Goal: Transaction & Acquisition: Obtain resource

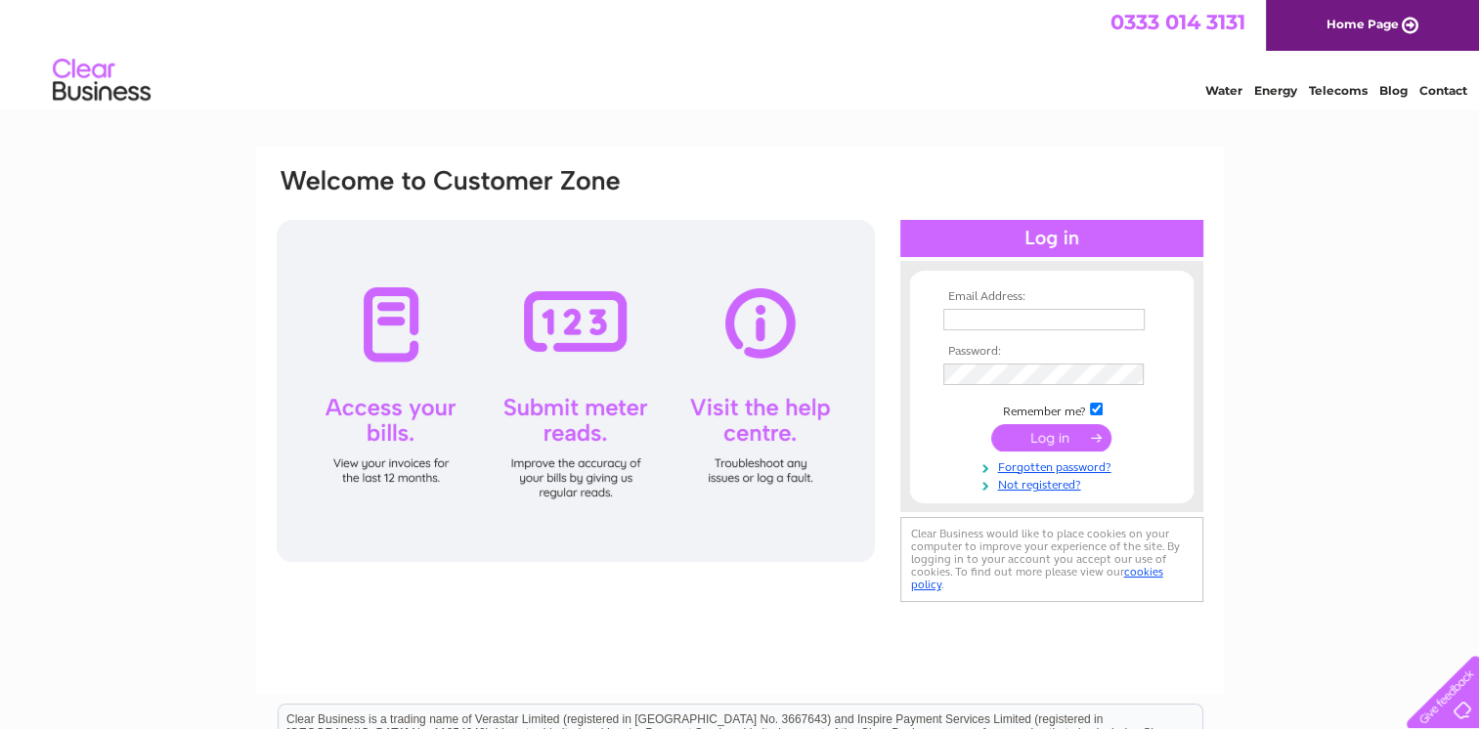
type input "karen.mcneil@tdcaberdeen.co.uk"
click at [1019, 430] on input "submit" at bounding box center [1051, 437] width 120 height 27
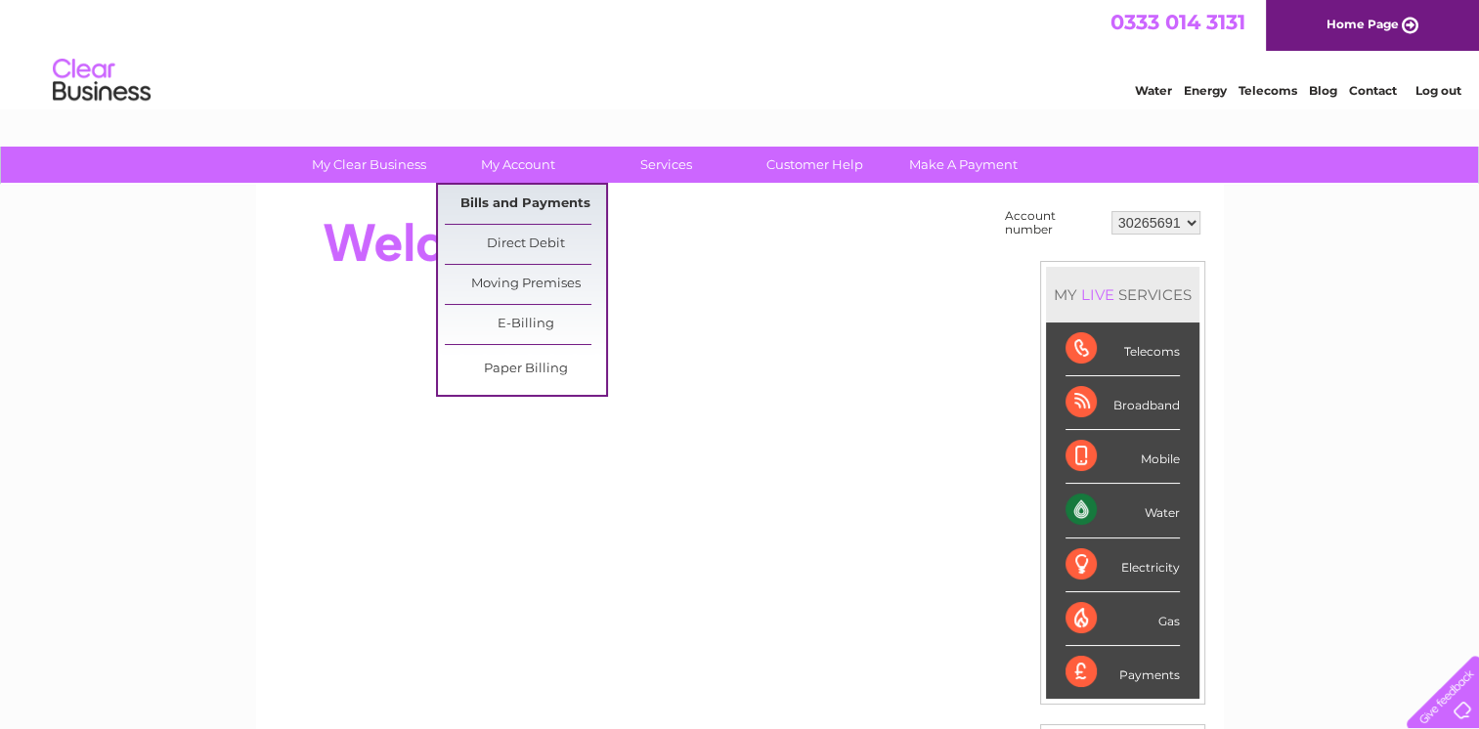
click at [520, 204] on link "Bills and Payments" at bounding box center [525, 204] width 161 height 39
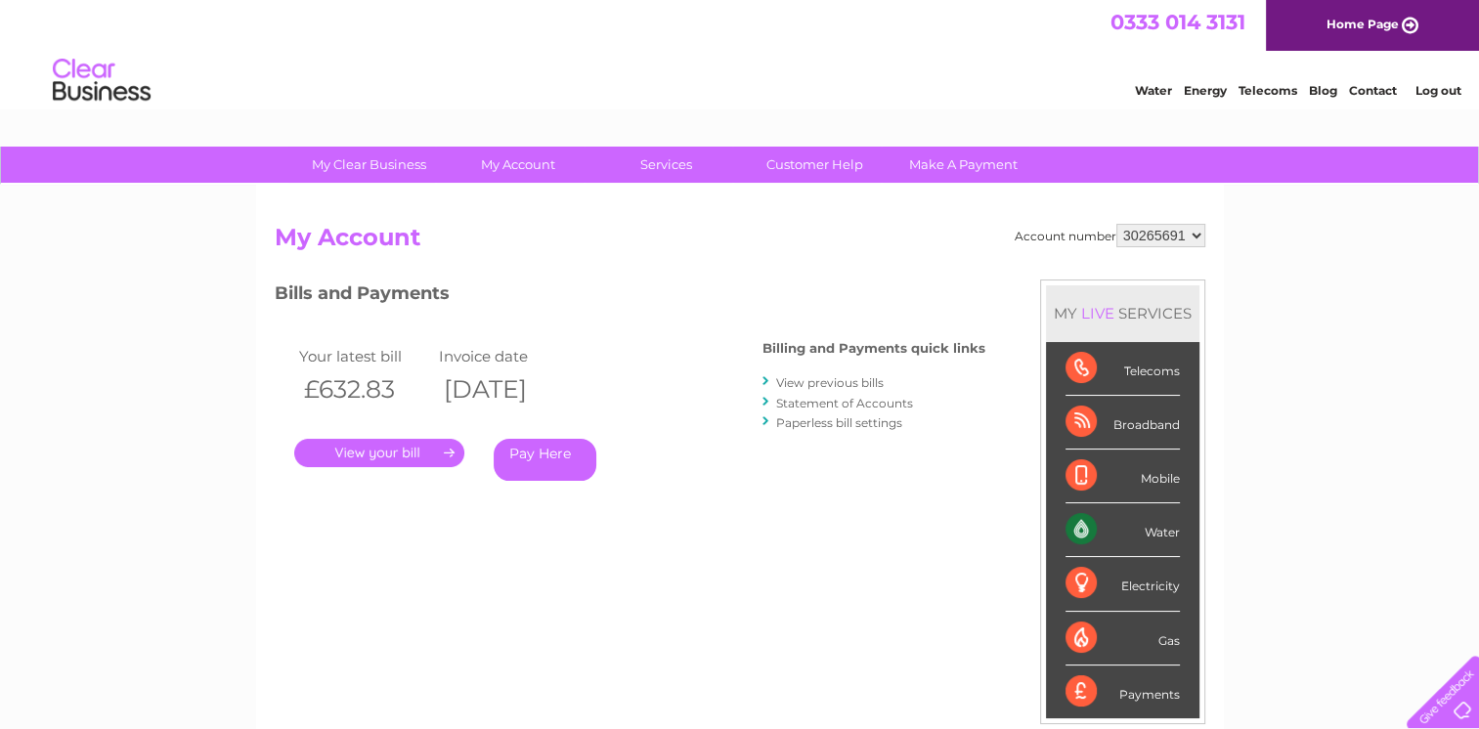
click at [405, 452] on link "." at bounding box center [379, 453] width 170 height 28
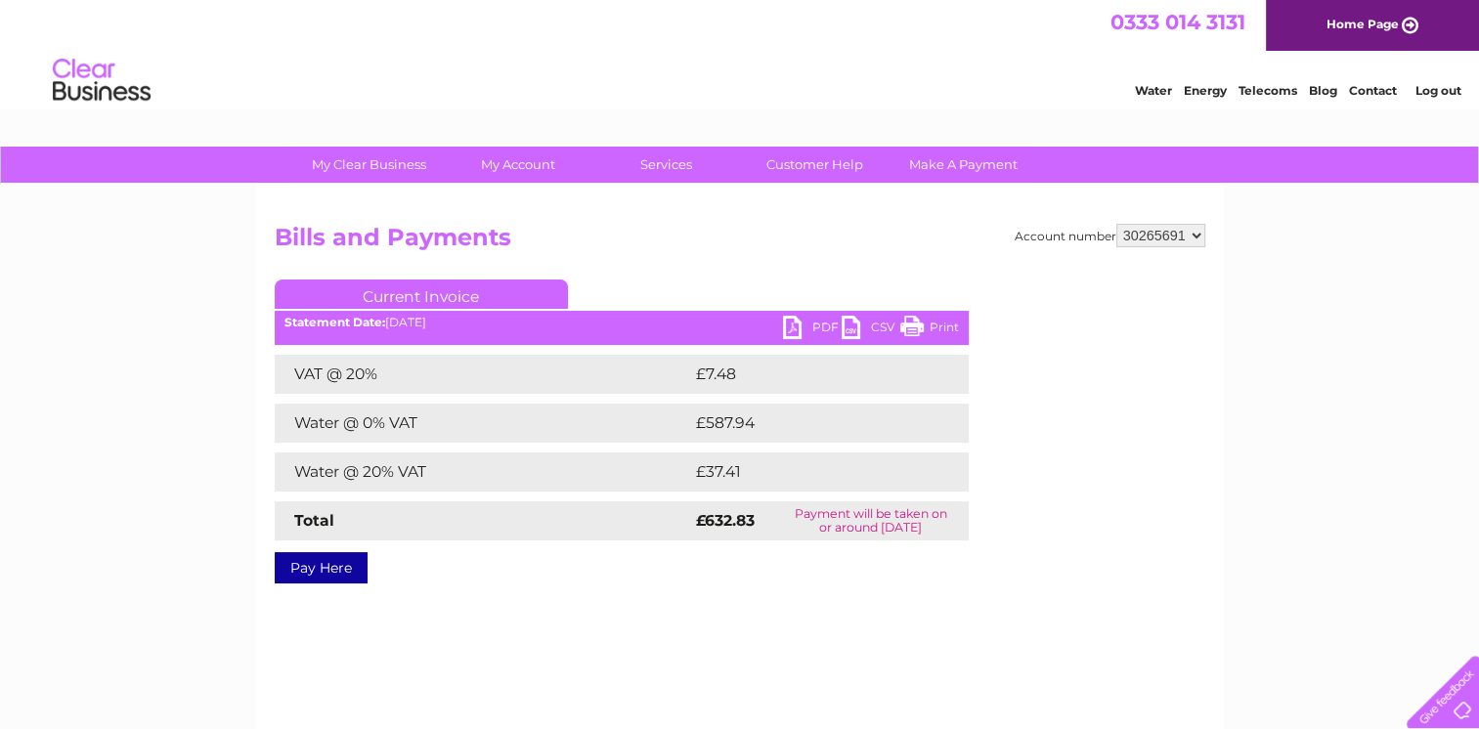
click at [825, 330] on link "PDF" at bounding box center [812, 330] width 59 height 28
click at [811, 326] on link "PDF" at bounding box center [812, 330] width 59 height 28
